Goal: Transaction & Acquisition: Purchase product/service

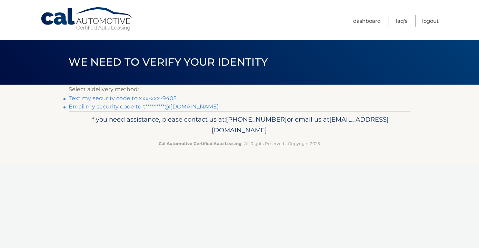
click at [167, 97] on link "Text my security code to xxx-xxx-9405" at bounding box center [123, 98] width 108 height 7
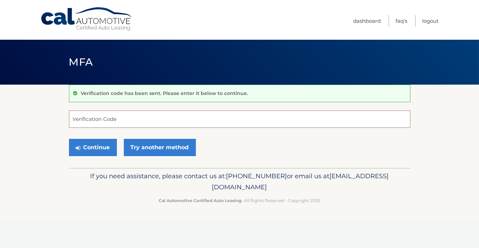
click at [118, 118] on input "Verification Code" at bounding box center [239, 118] width 341 height 17
type input "686336"
click at [104, 145] on button "Continue" at bounding box center [93, 147] width 48 height 17
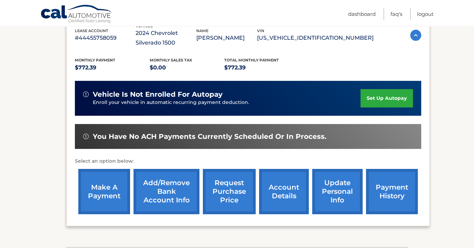
scroll to position [128, 0]
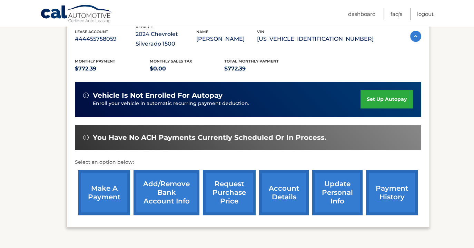
click at [102, 192] on link "make a payment" at bounding box center [104, 192] width 52 height 45
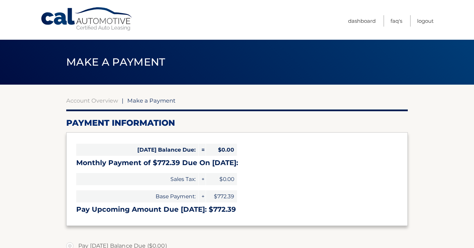
select select "ZTRkODFhNjAtMDZjOC00M2VkLWJjMTMtYTkyZWU4NDgxMzVh"
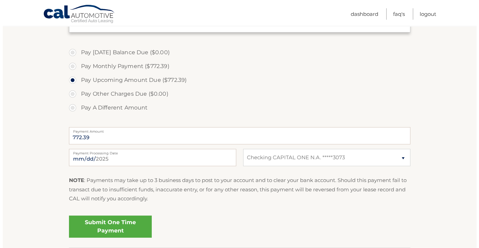
scroll to position [209, 0]
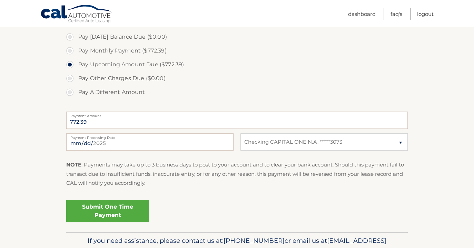
click at [108, 215] on link "Submit One Time Payment" at bounding box center [107, 211] width 83 height 22
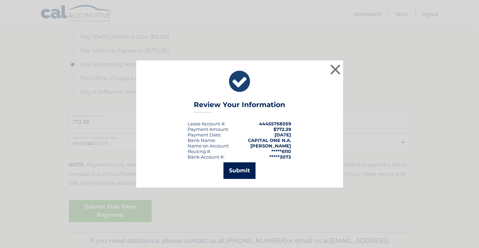
click at [246, 169] on button "Submit" at bounding box center [239, 170] width 32 height 17
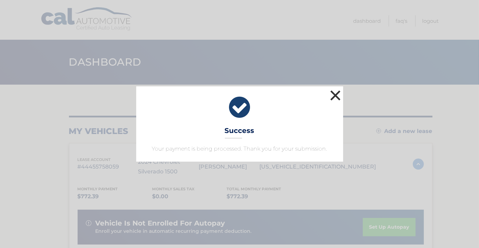
click at [336, 98] on button "×" at bounding box center [336, 95] width 14 height 14
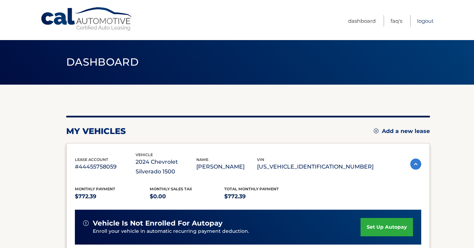
click at [424, 21] on link "Logout" at bounding box center [425, 20] width 17 height 11
